Goal: Navigation & Orientation: Go to known website

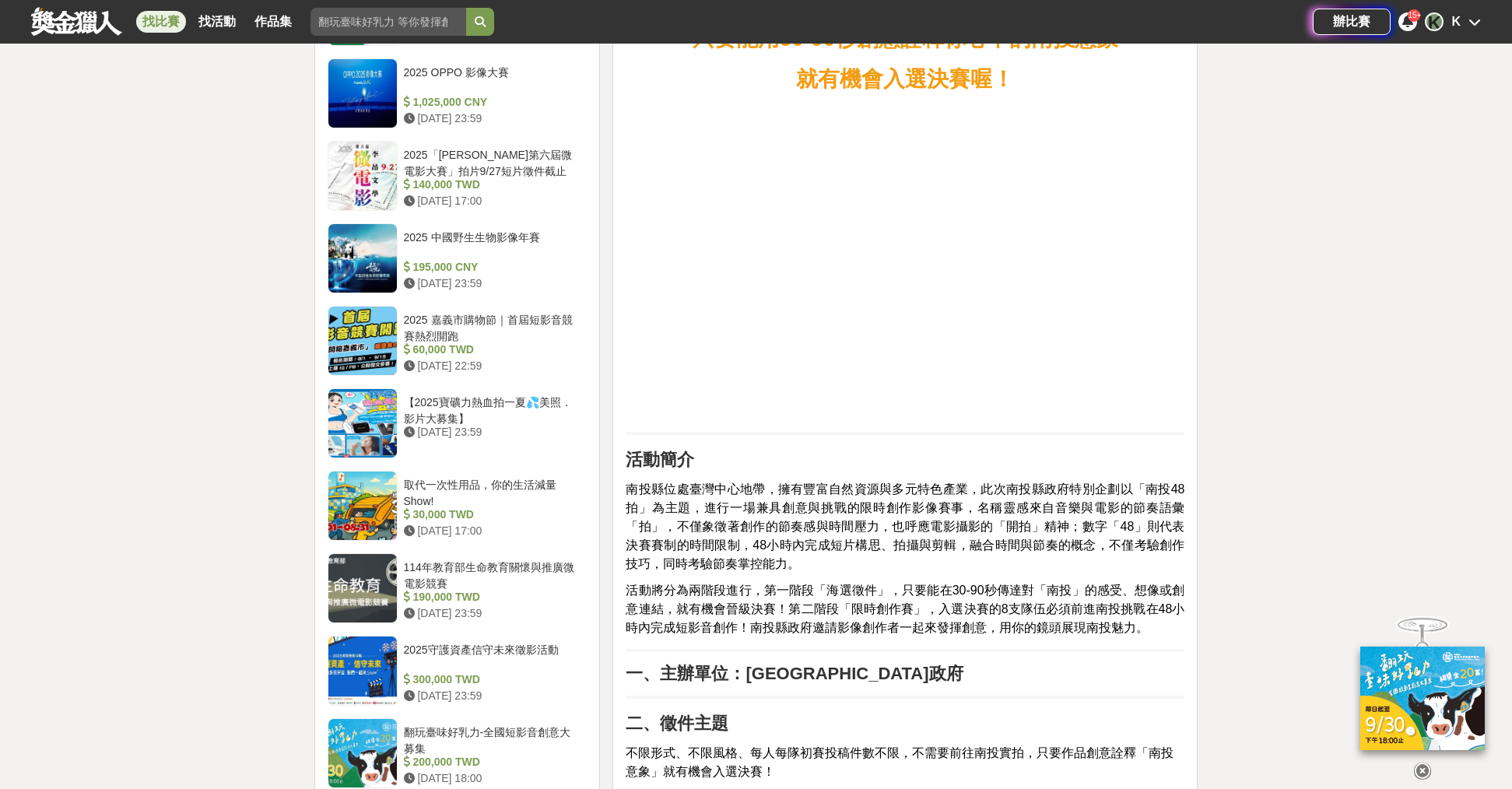
scroll to position [1556, 0]
